Goal: Information Seeking & Learning: Learn about a topic

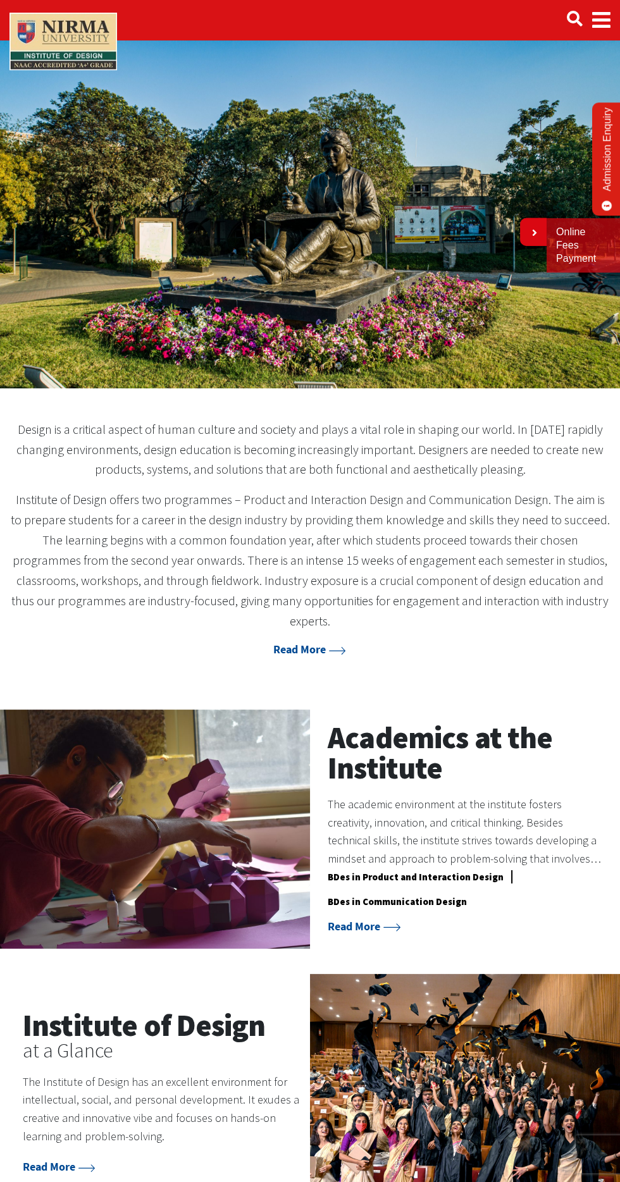
click at [141, 1073] on p "The Institute of Design has an excellent environment for intellectual, social, …" at bounding box center [162, 1109] width 278 height 73
click at [338, 1096] on img at bounding box center [465, 1093] width 310 height 239
click at [157, 1012] on h2 "Institute of Design" at bounding box center [162, 1025] width 278 height 30
click at [97, 1061] on div "The Institute of Design has an excellent environment for intellectual, social, …" at bounding box center [162, 1110] width 278 height 98
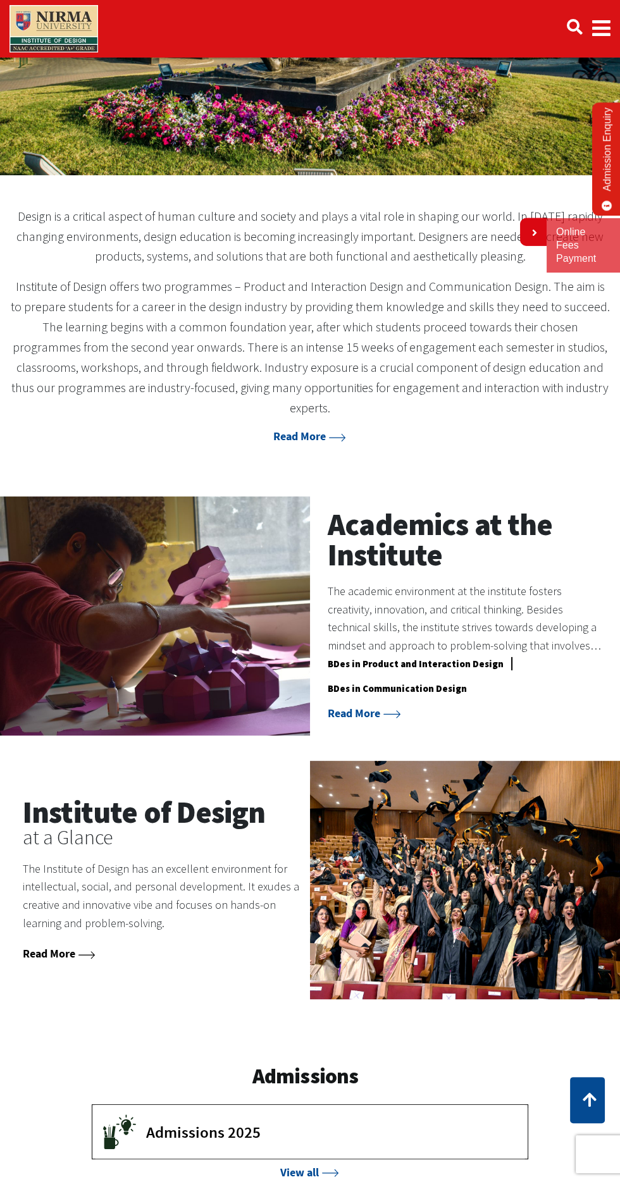
click at [70, 946] on link "Read More" at bounding box center [59, 953] width 73 height 15
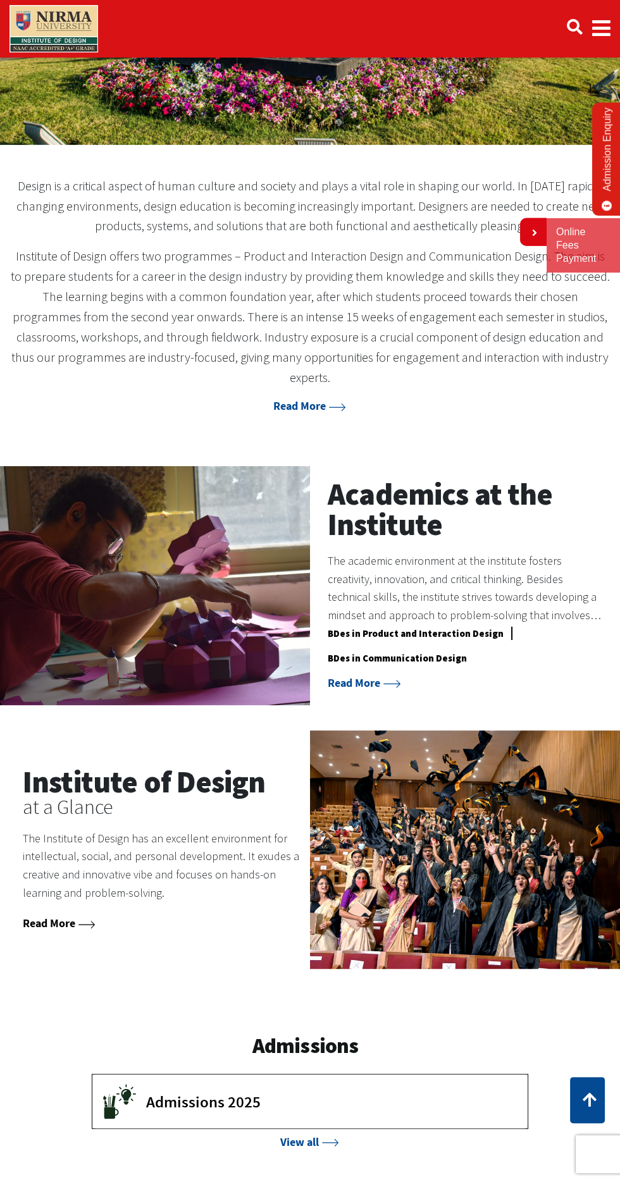
scroll to position [304, 0]
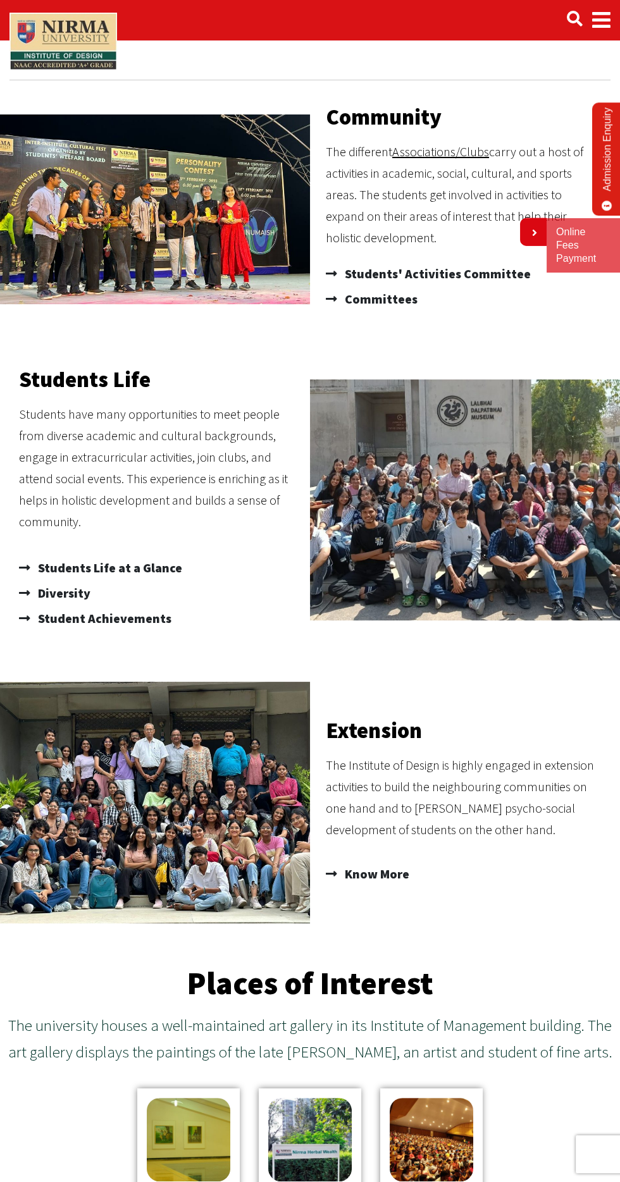
scroll to position [47, 0]
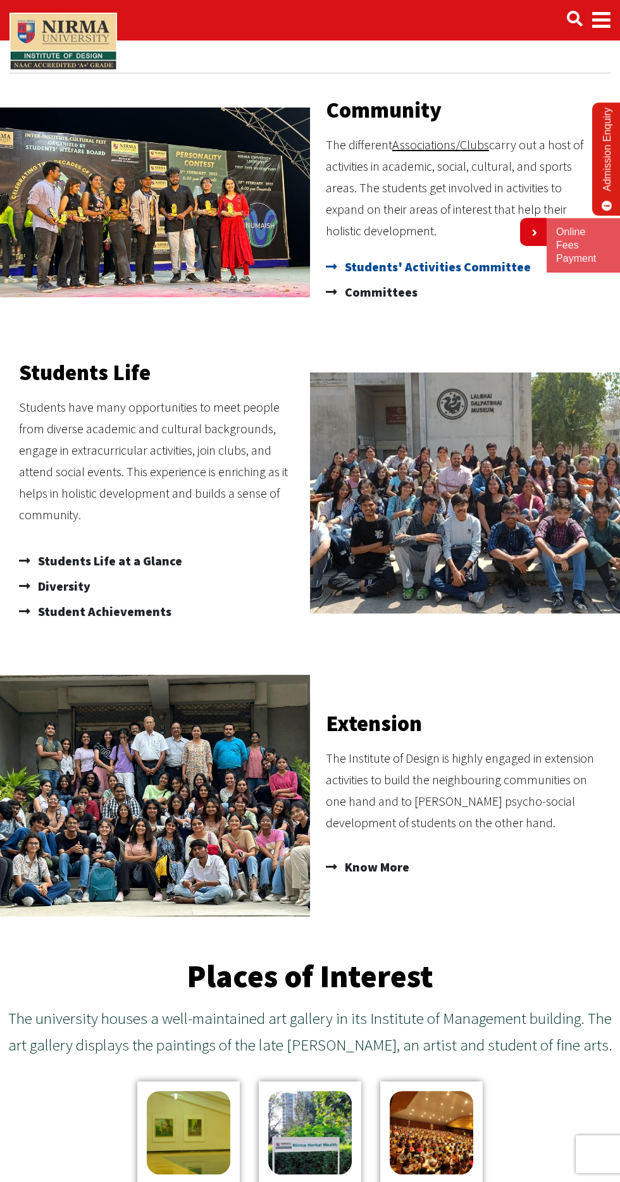
click at [344, 262] on span "Students' Activities Committee" at bounding box center [436, 266] width 189 height 25
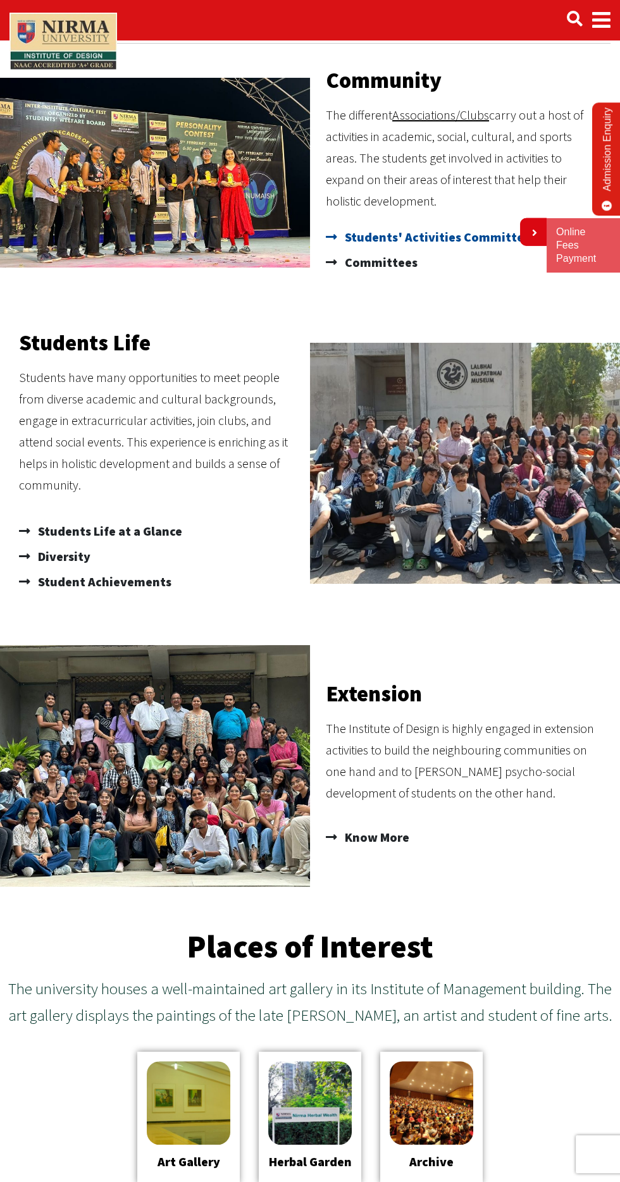
scroll to position [138, 0]
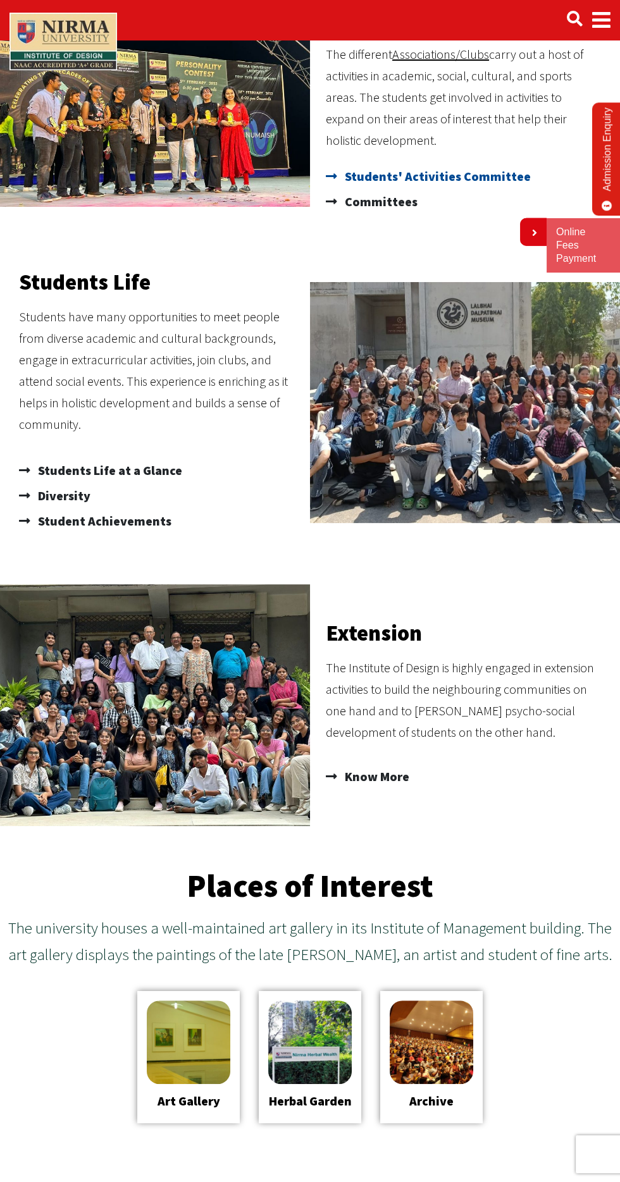
click at [369, 183] on span "Students' Activities Committee" at bounding box center [436, 176] width 189 height 25
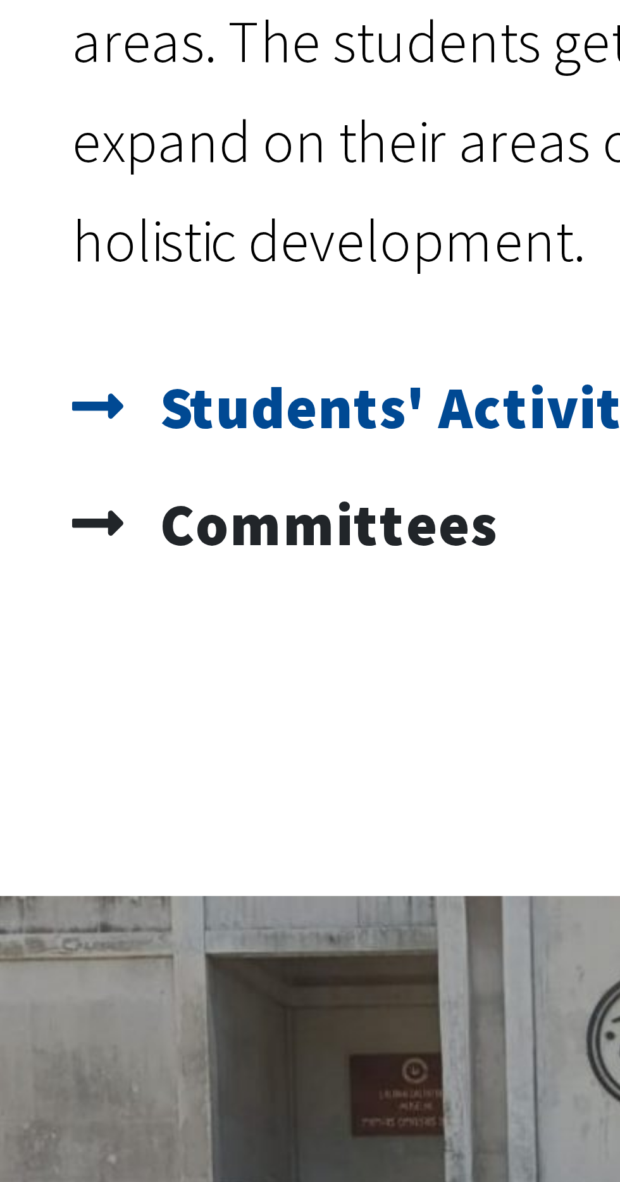
scroll to position [9, 0]
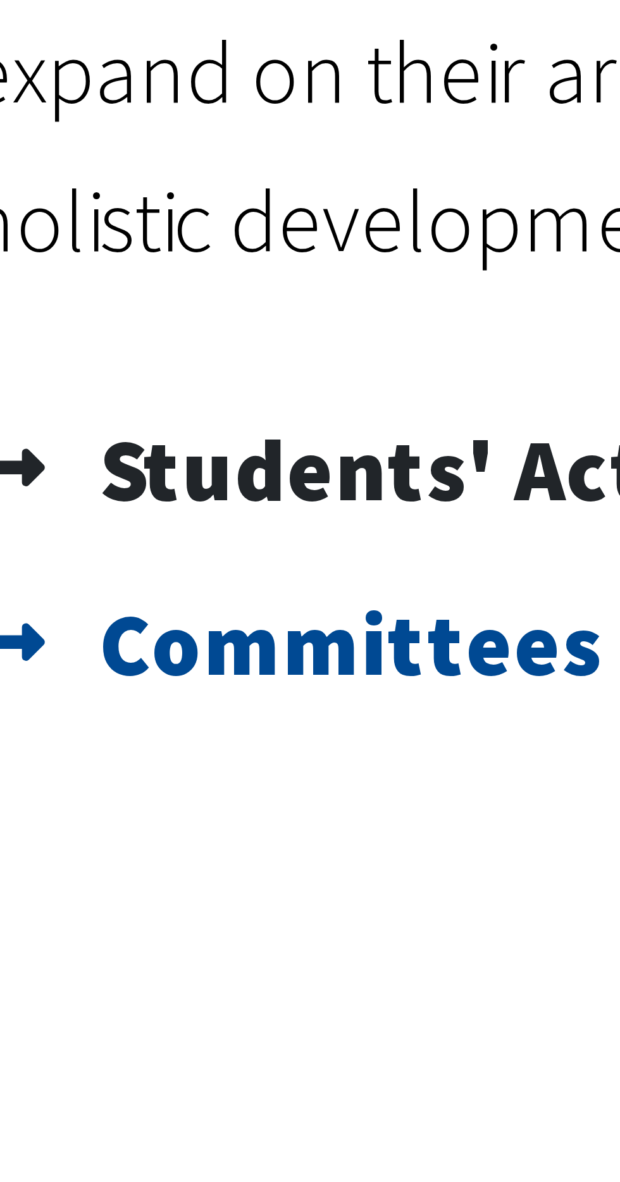
click at [368, 331] on span "Committees" at bounding box center [380, 330] width 76 height 25
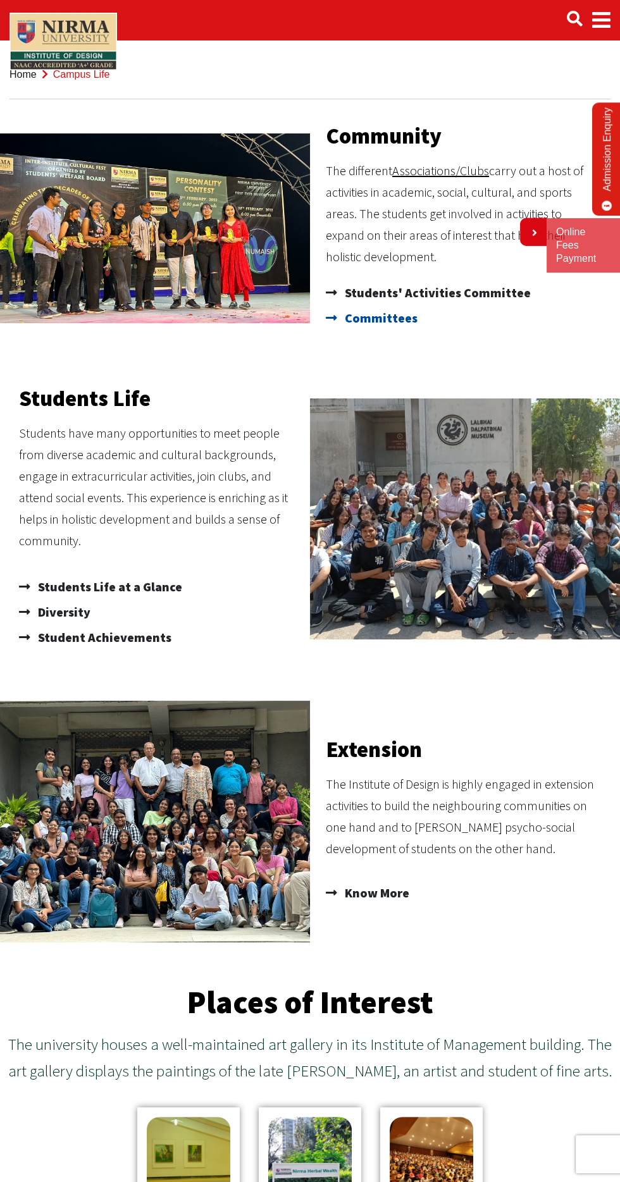
scroll to position [0, 0]
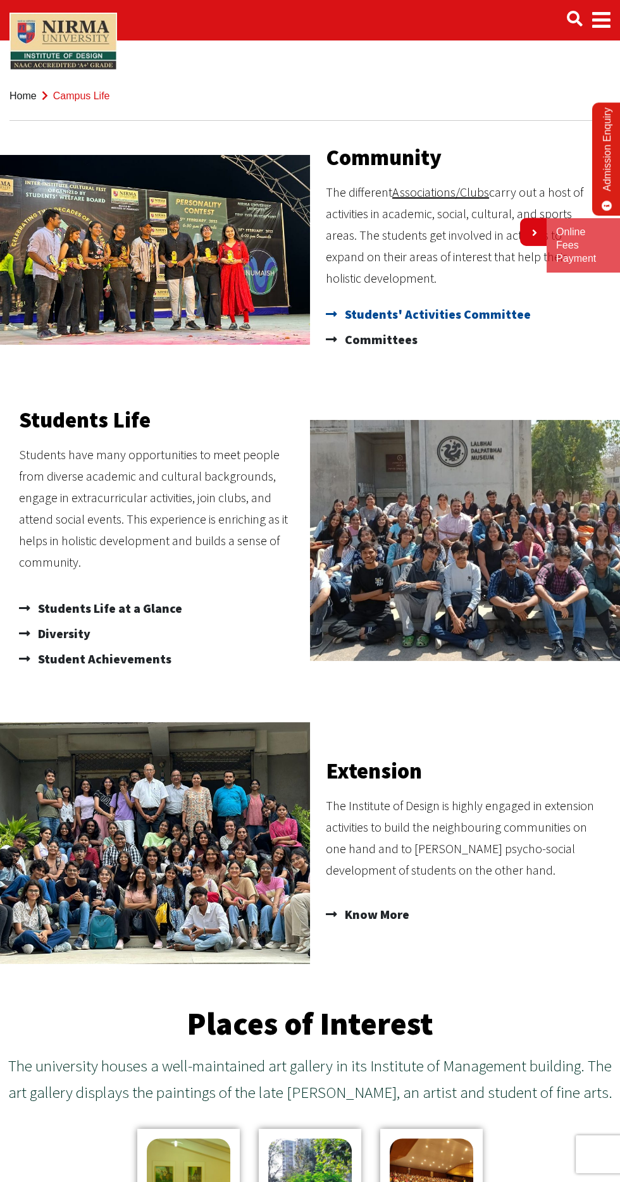
click at [484, 320] on span "Students' Activities Committee" at bounding box center [436, 314] width 189 height 25
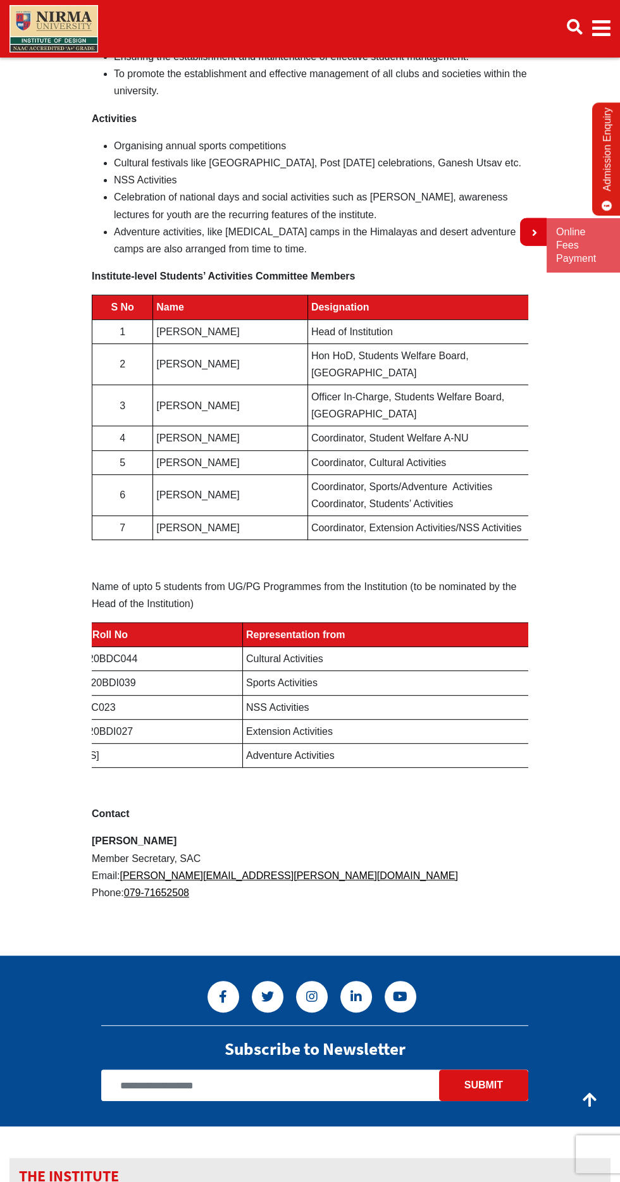
scroll to position [537, 0]
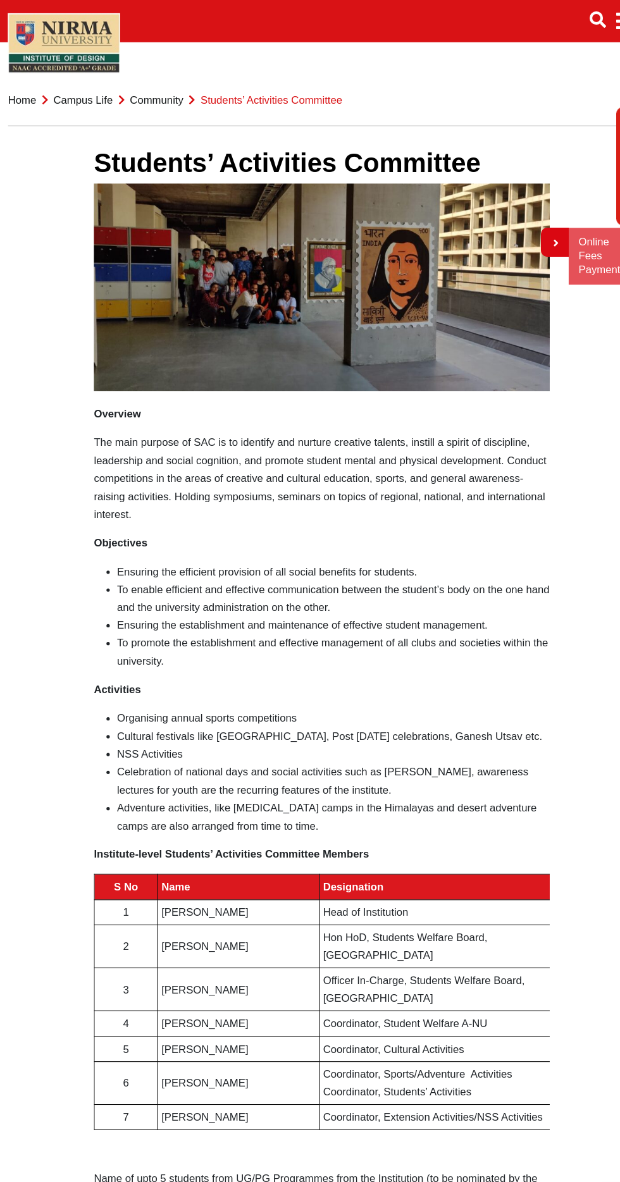
click at [149, 95] on link "Community" at bounding box center [151, 95] width 51 height 11
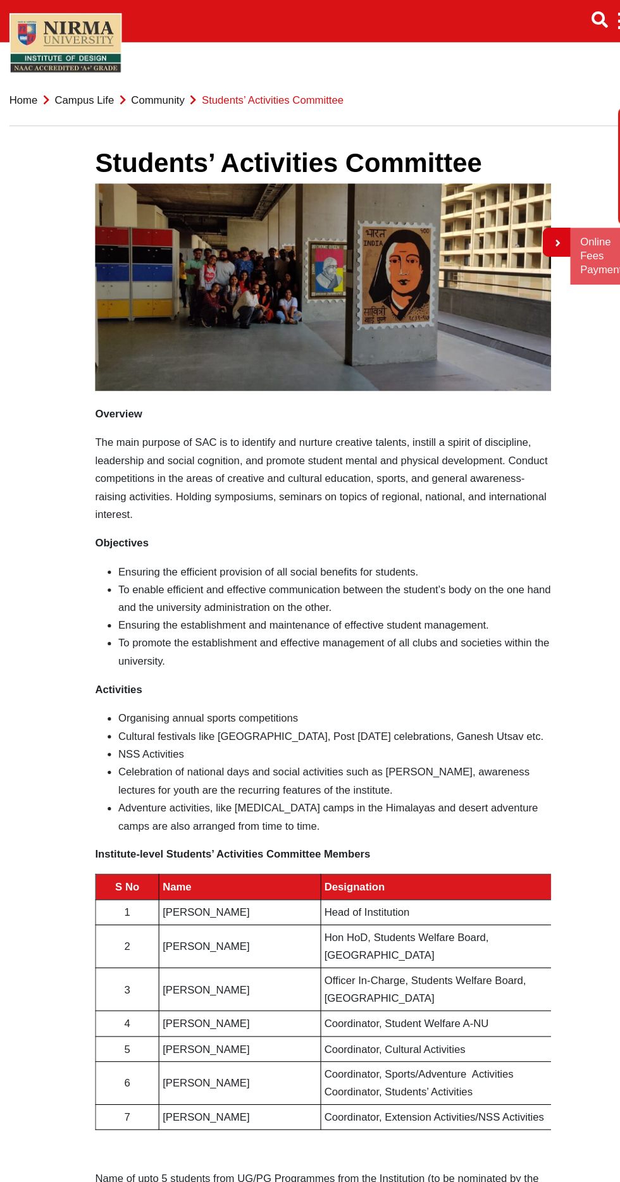
click at [141, 95] on link "Community" at bounding box center [151, 95] width 51 height 11
click at [140, 100] on link "Community" at bounding box center [151, 95] width 51 height 11
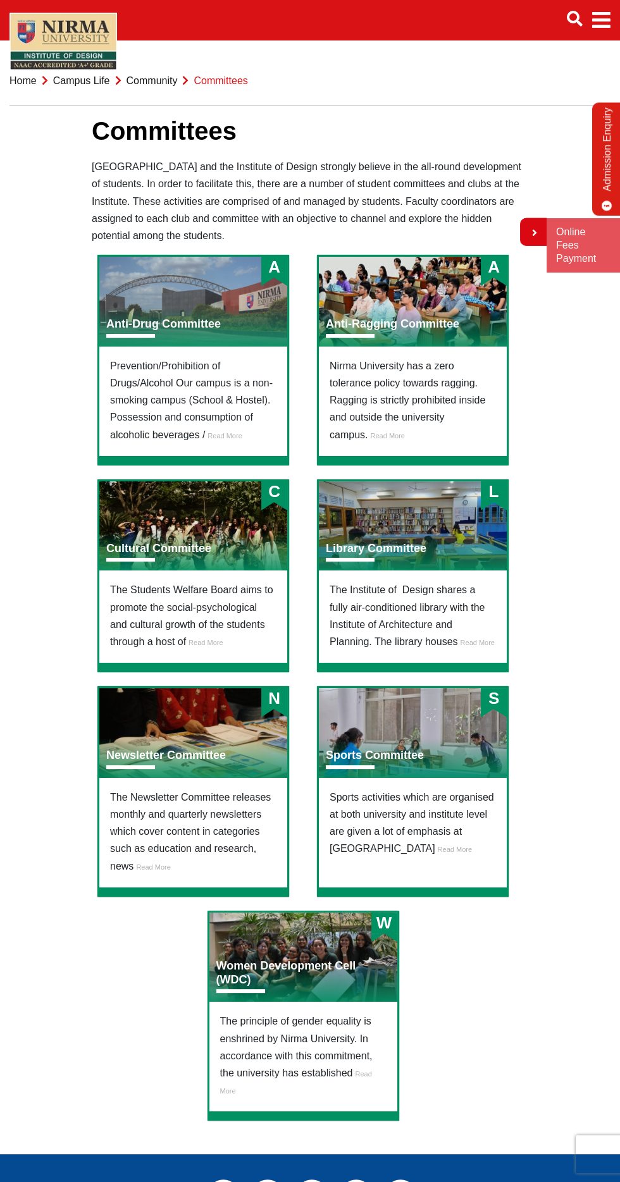
scroll to position [28, 0]
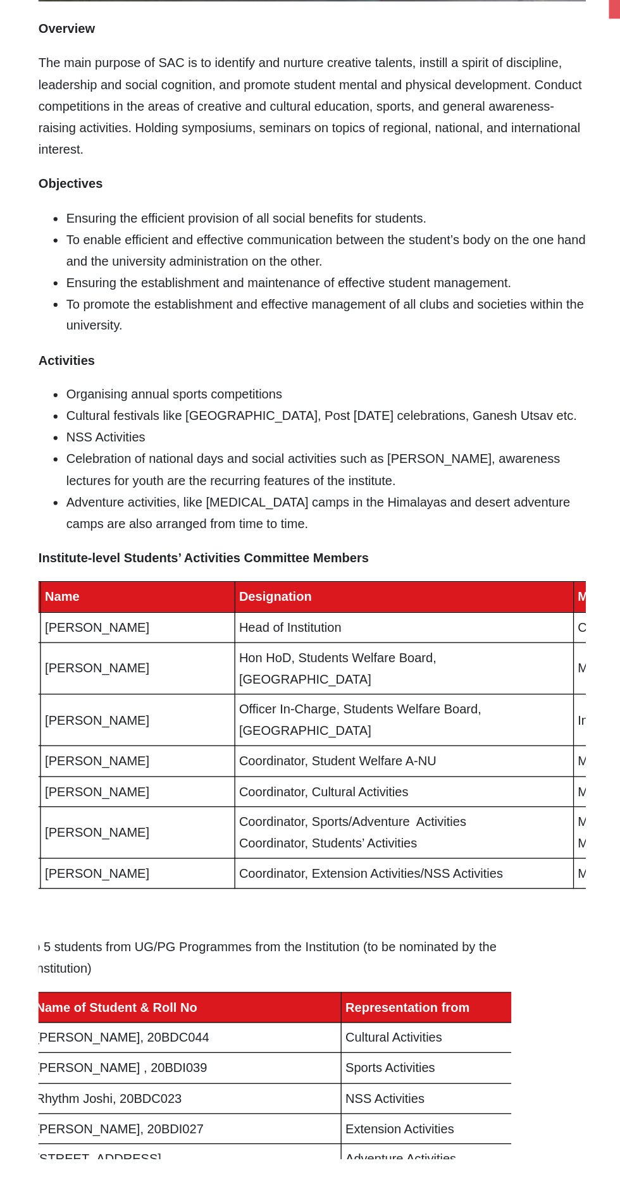
scroll to position [117, 0]
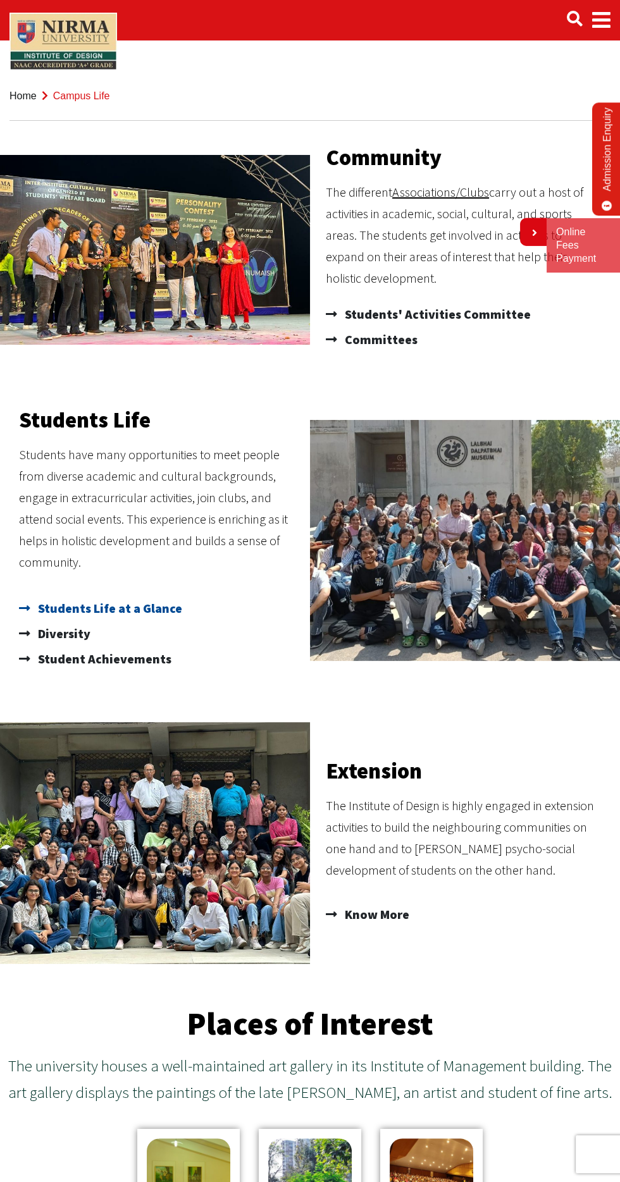
click at [154, 610] on span "Students Life at a Glance" at bounding box center [108, 608] width 147 height 25
click at [136, 665] on span "Student Achievements" at bounding box center [103, 658] width 137 height 25
click at [82, 623] on span "Diversity" at bounding box center [63, 633] width 56 height 25
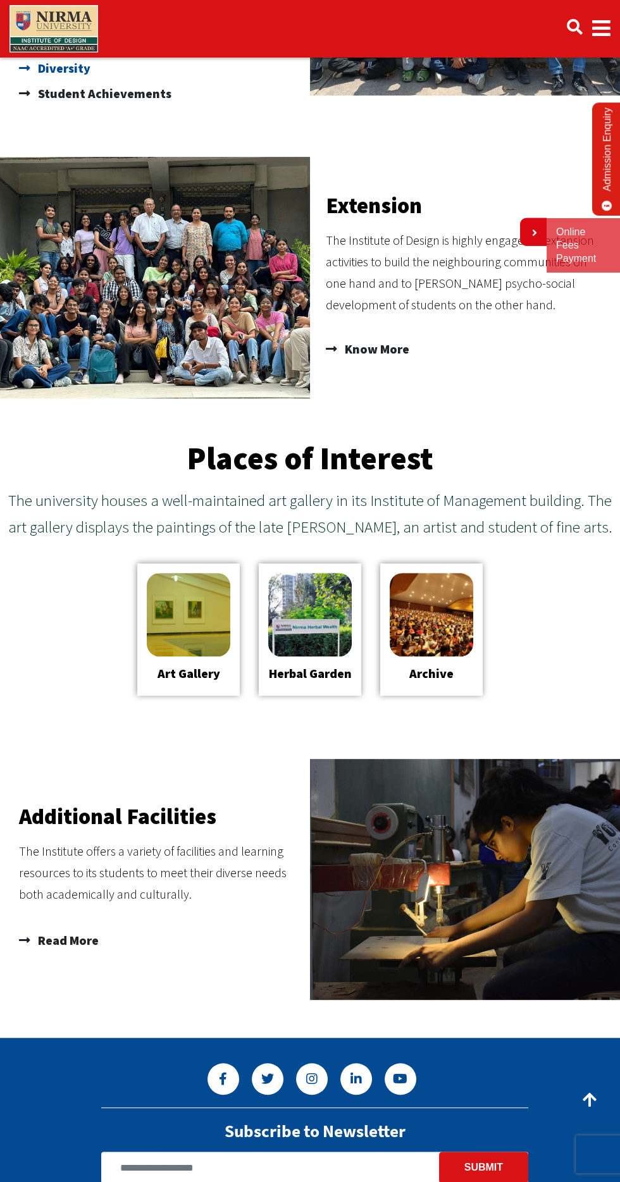
scroll to position [584, 0]
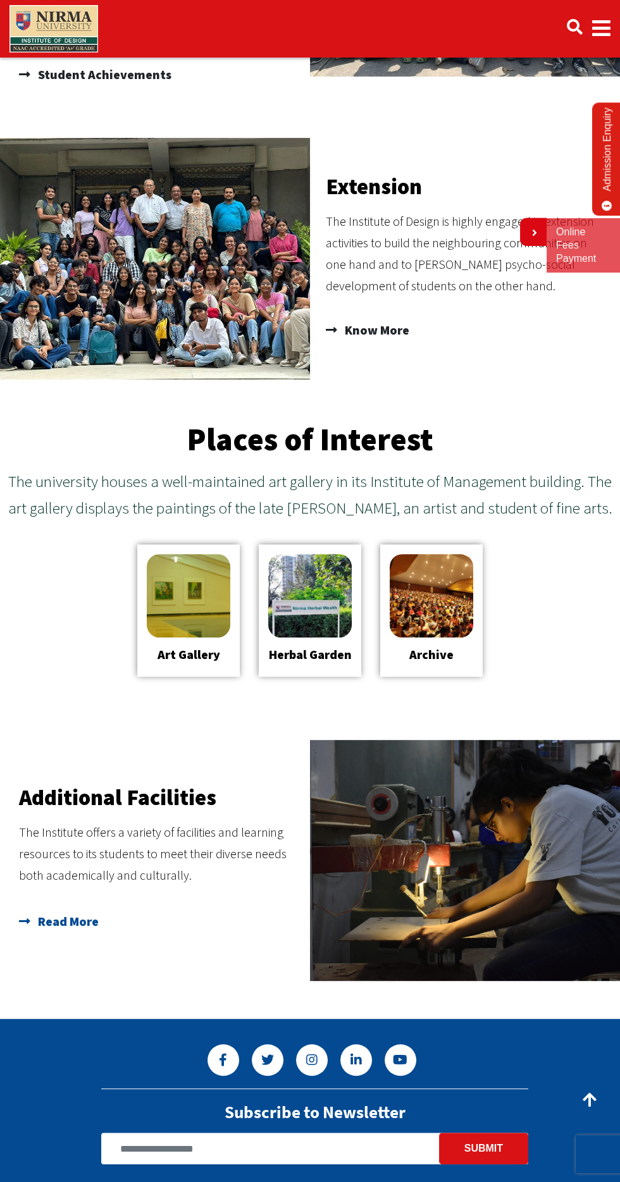
click at [101, 915] on link "Read More" at bounding box center [156, 921] width 275 height 25
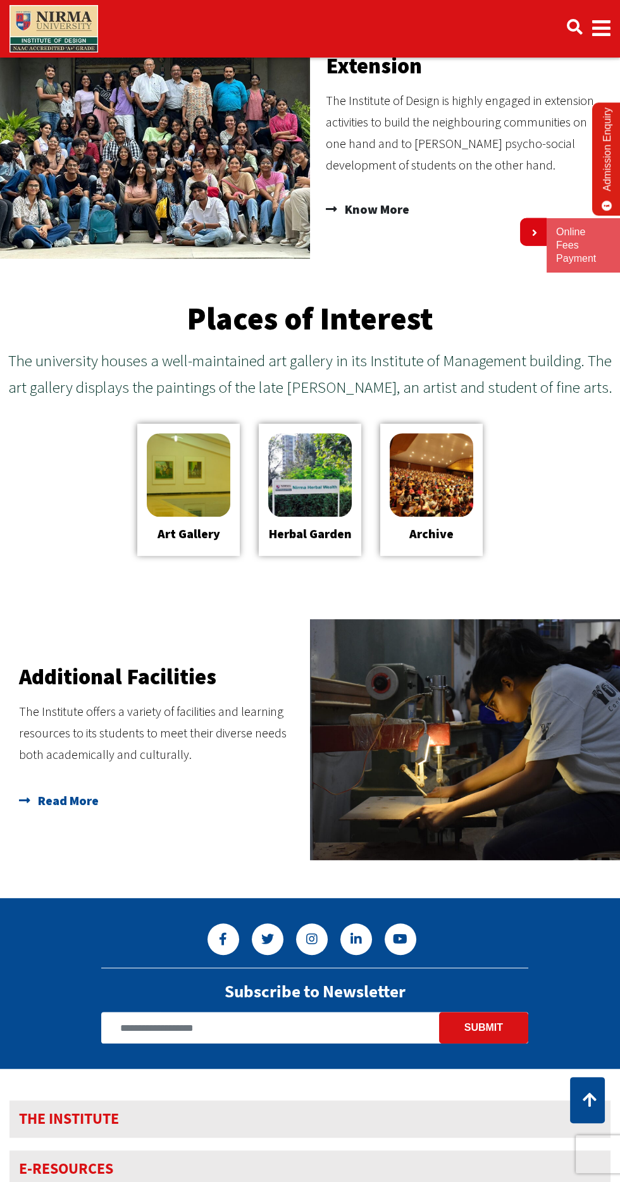
scroll to position [743, 0]
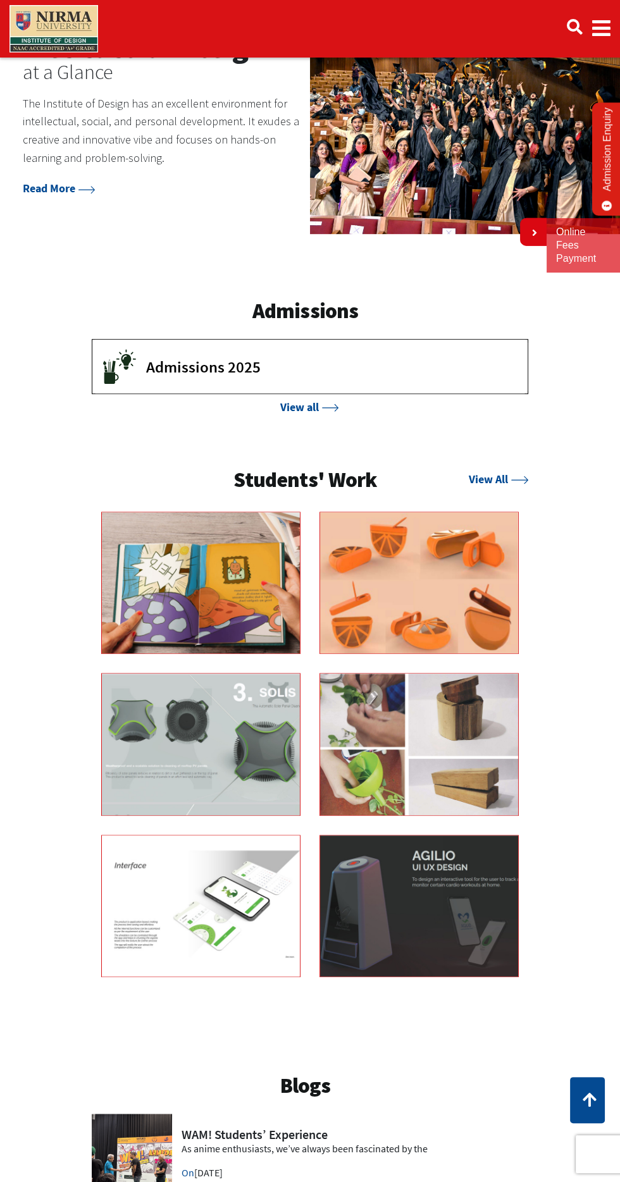
scroll to position [999, 0]
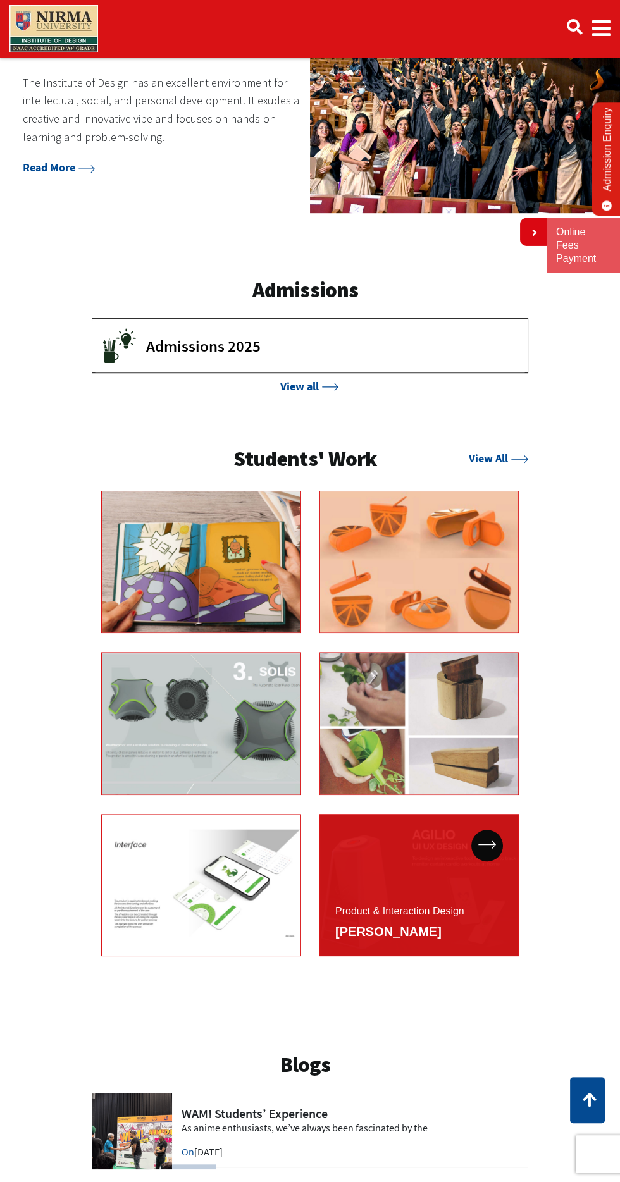
click at [467, 817] on div "Product & Interaction Design" at bounding box center [418, 885] width 199 height 142
click at [416, 824] on div "Product & Interaction Design" at bounding box center [418, 885] width 199 height 142
click at [500, 830] on div at bounding box center [487, 846] width 32 height 32
click at [371, 902] on div "Product & Interaction Design Prachi Bhagchandani" at bounding box center [399, 922] width 129 height 40
click at [493, 840] on icon at bounding box center [486, 844] width 17 height 8
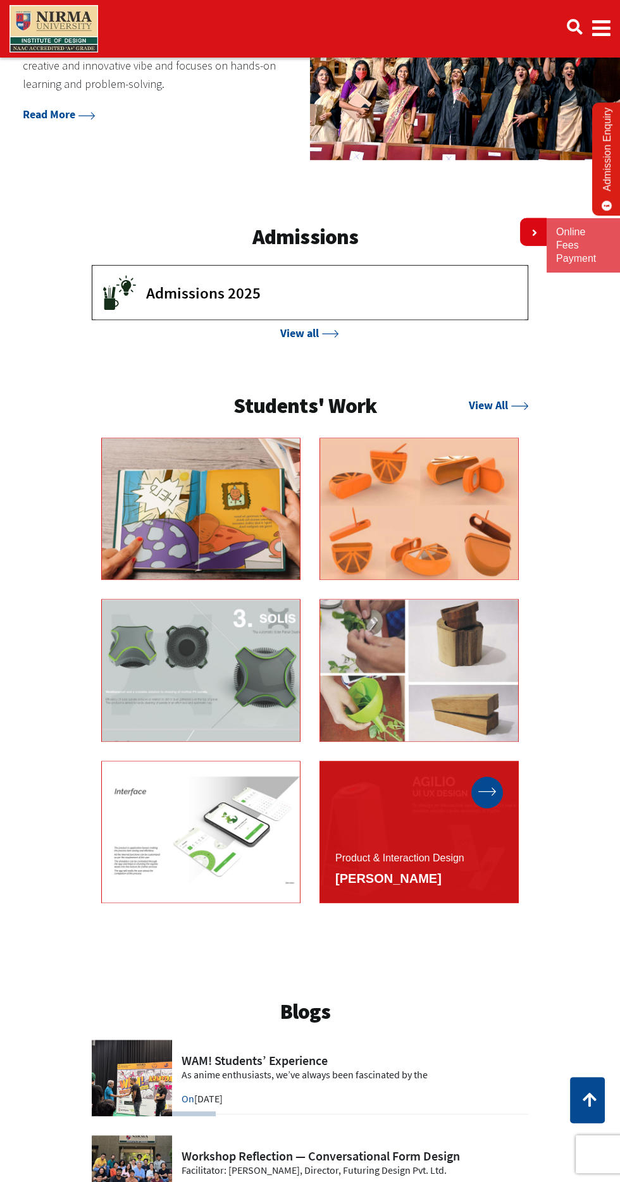
scroll to position [1090, 0]
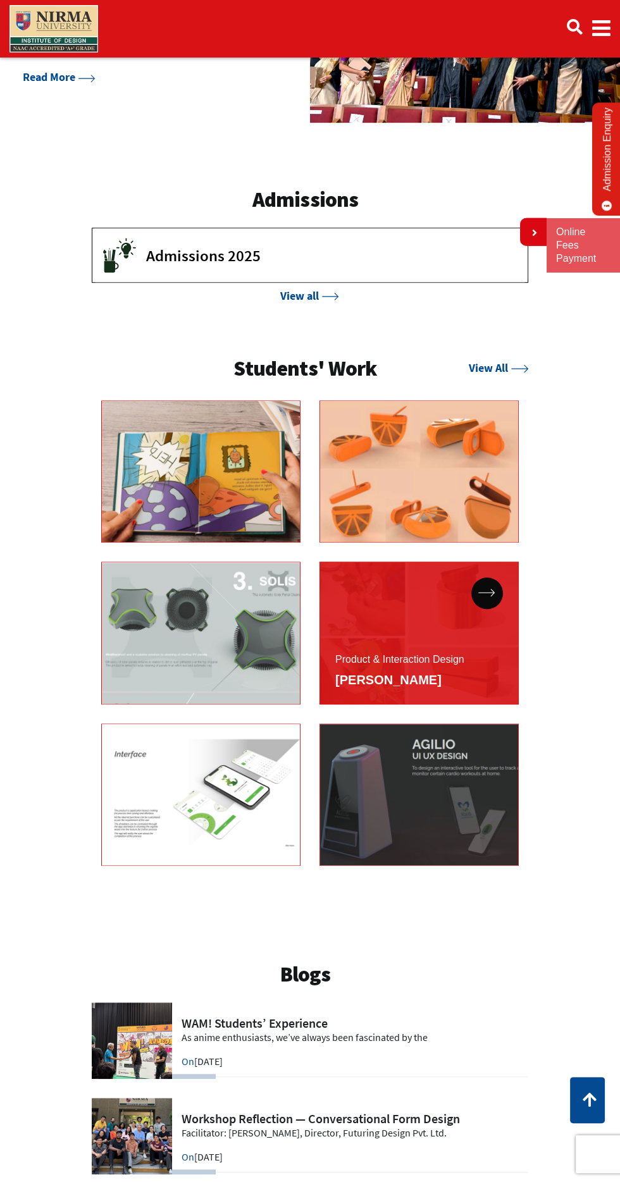
click at [433, 581] on div "Product & Interaction Design" at bounding box center [418, 633] width 199 height 142
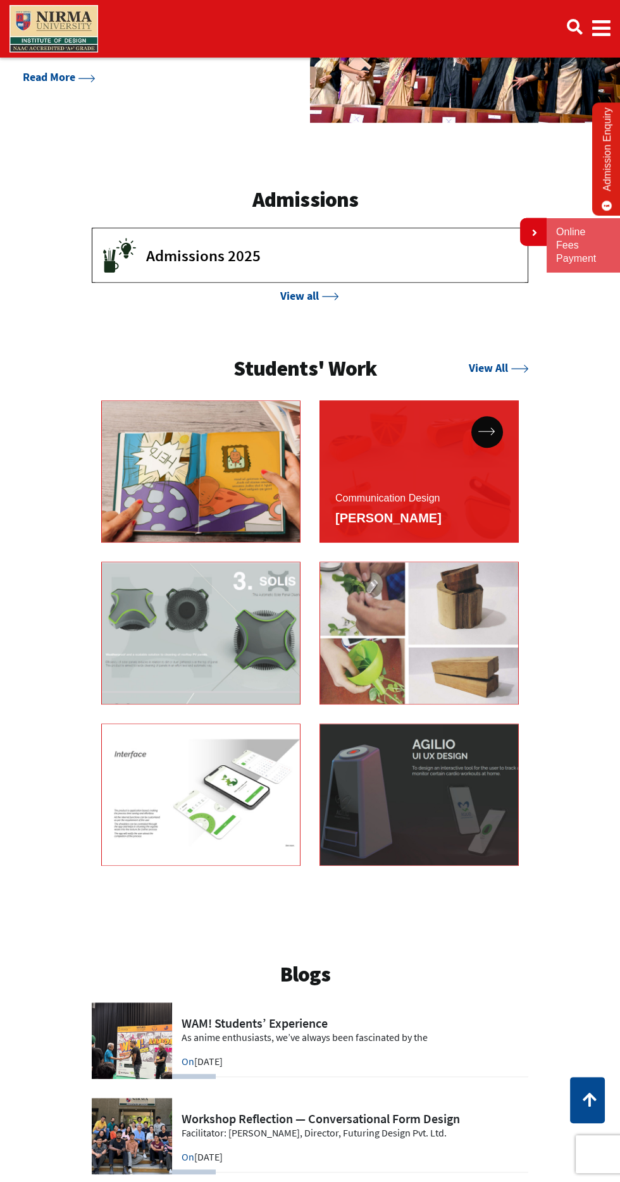
click at [458, 440] on div "Communication Design Shriya Jain" at bounding box center [418, 471] width 199 height 142
click at [474, 400] on div "Communication Design Shriya Jain" at bounding box center [418, 471] width 199 height 142
click at [489, 428] on icon at bounding box center [486, 432] width 17 height 8
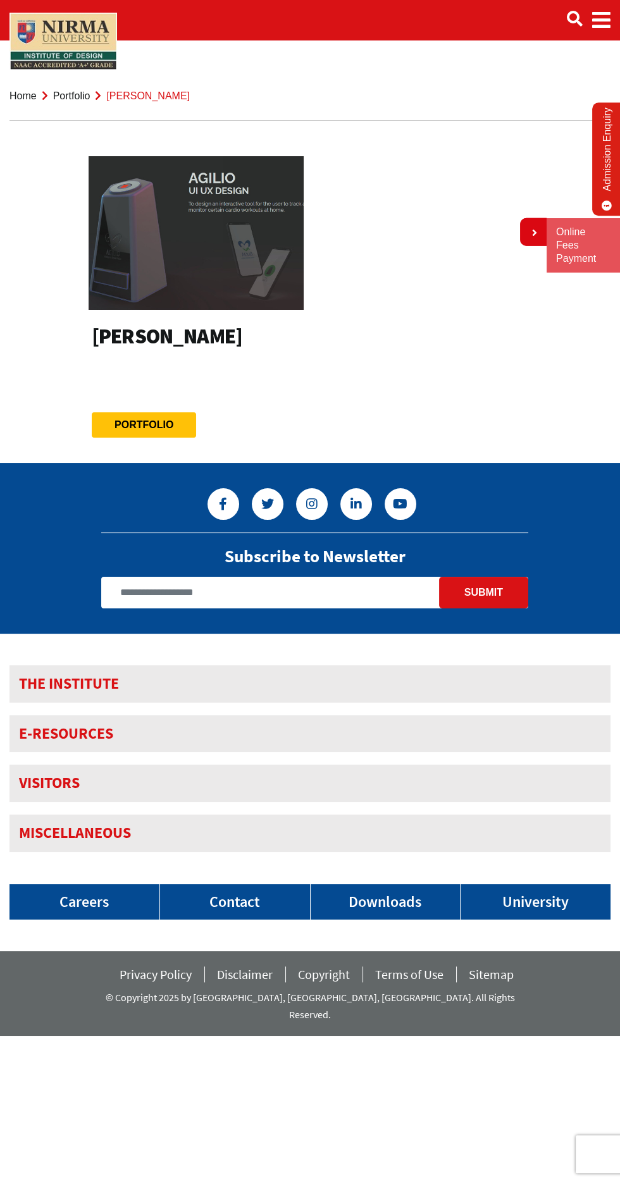
click at [269, 269] on img at bounding box center [196, 232] width 215 height 153
click at [155, 423] on link "Portfolio" at bounding box center [143, 424] width 59 height 11
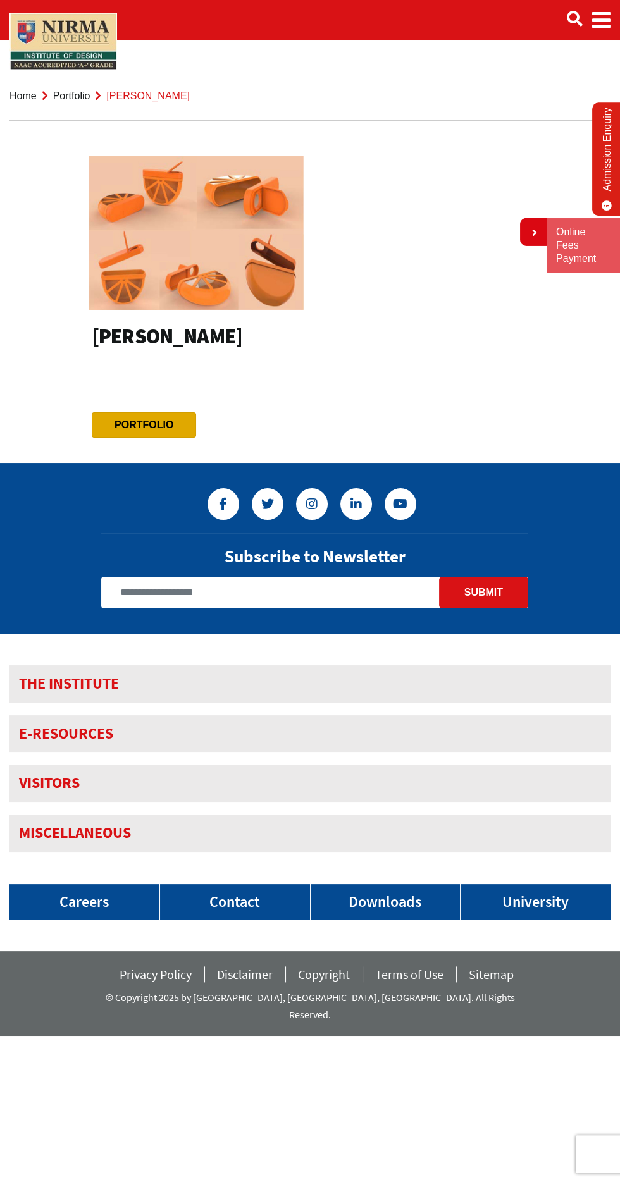
click at [149, 423] on link "Portfolio" at bounding box center [143, 424] width 59 height 11
